Goal: Task Accomplishment & Management: Complete application form

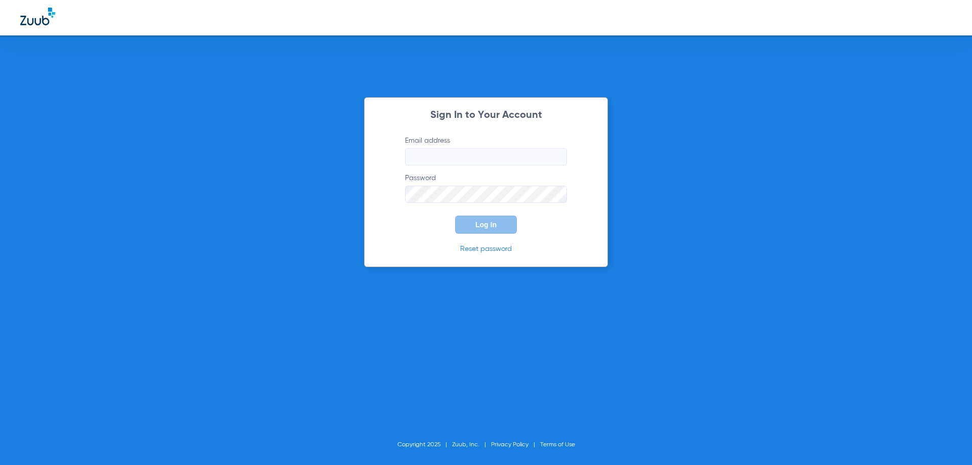
type input "[EMAIL_ADDRESS][DOMAIN_NAME]"
click at [494, 224] on span "Log In" at bounding box center [485, 225] width 21 height 8
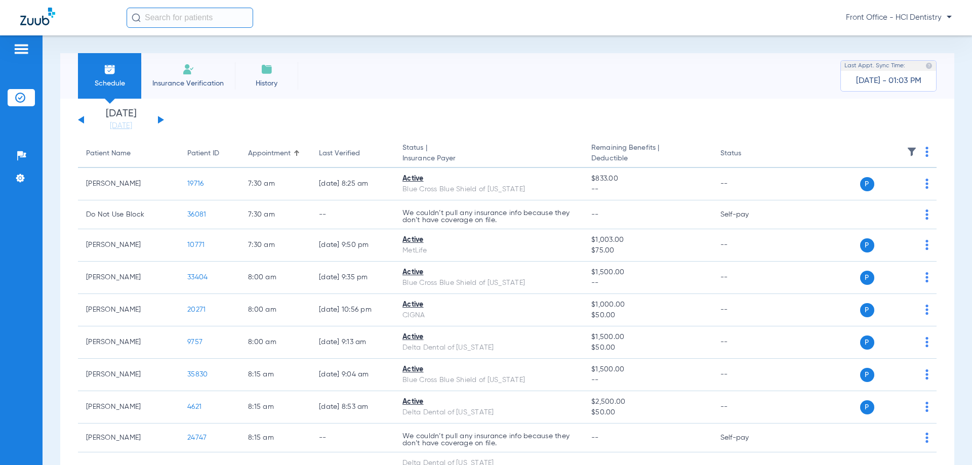
click at [163, 119] on div "[DATE] [DATE] [DATE] [DATE] [DATE] [DATE] [DATE] [DATE] [DATE] [DATE] [DATE] [D…" at bounding box center [121, 120] width 86 height 22
click at [159, 118] on button at bounding box center [161, 120] width 6 height 8
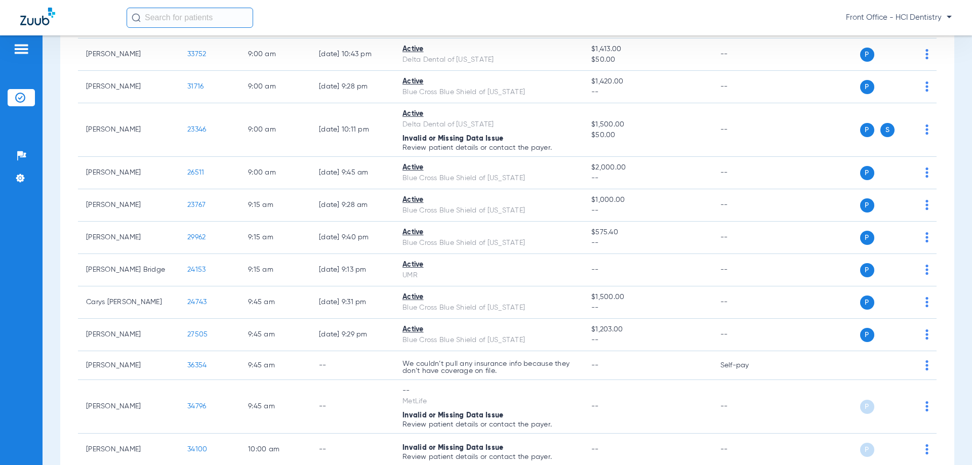
scroll to position [607, 0]
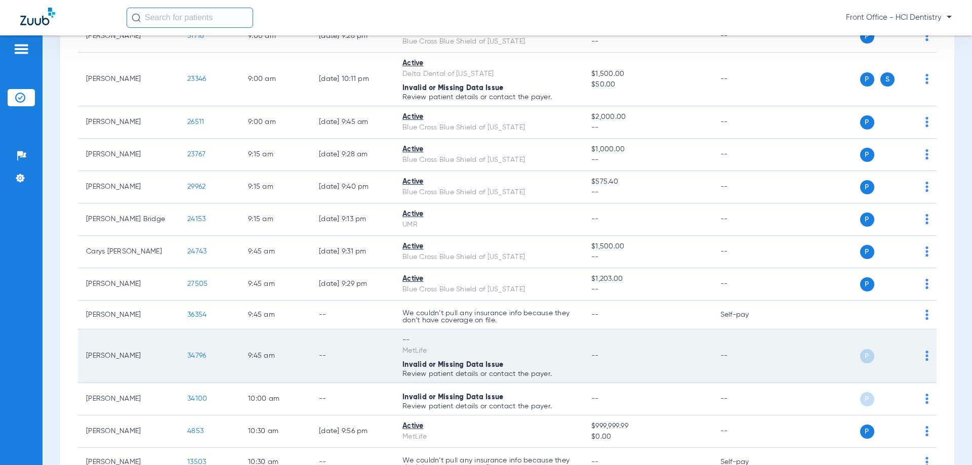
click at [198, 355] on span "34796" at bounding box center [196, 355] width 19 height 7
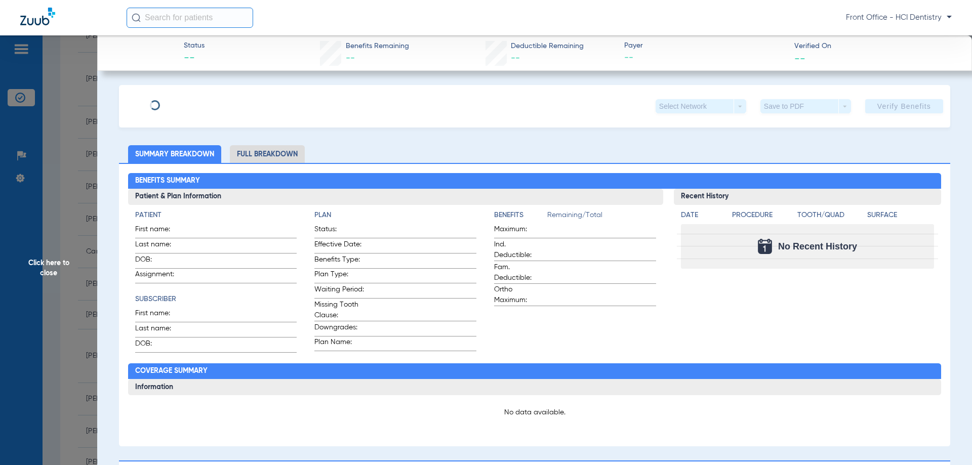
type input "[PERSON_NAME]"
type input "Hammer"
type input "[DATE]"
type input "154189"
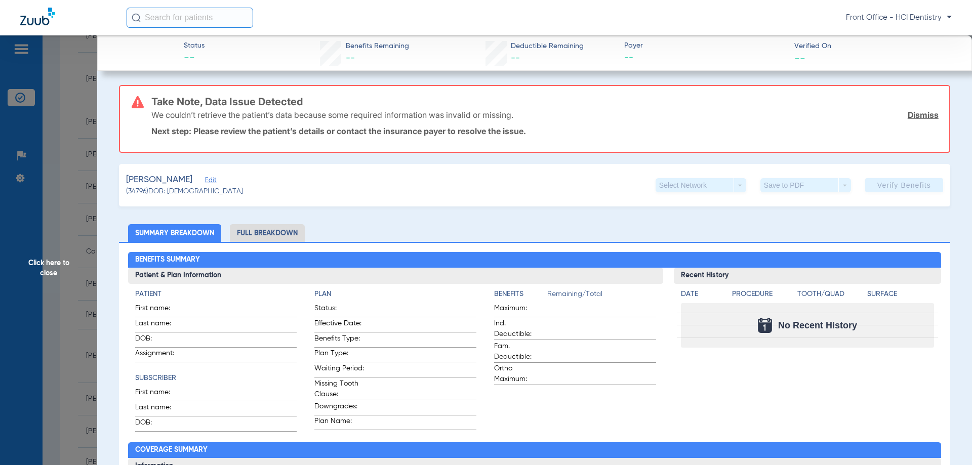
click at [214, 179] on span "Edit" at bounding box center [209, 182] width 9 height 10
